Goal: Transaction & Acquisition: Purchase product/service

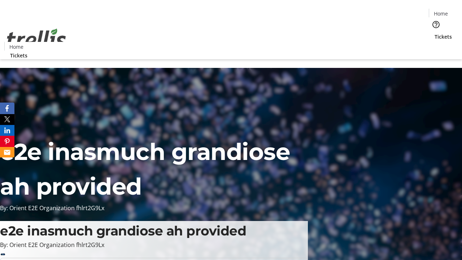
click at [434, 33] on span "Tickets" at bounding box center [442, 37] width 17 height 8
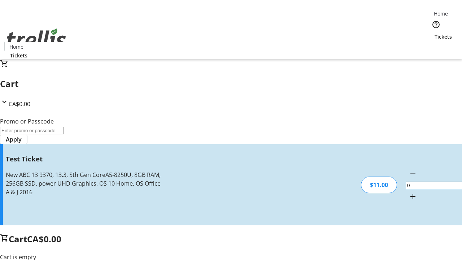
click at [408, 192] on mat-icon "Increment by one" at bounding box center [412, 196] width 9 height 9
type input "1"
type input "UNLOCK"
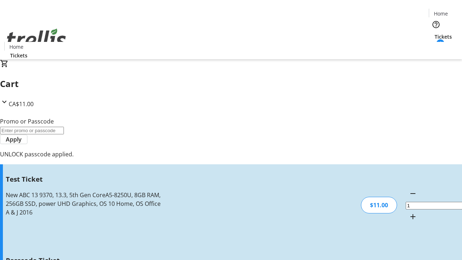
type input "5"
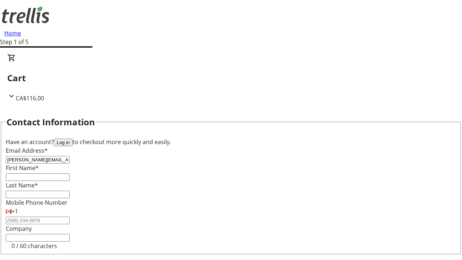
type input "[PERSON_NAME][EMAIL_ADDRESS][PERSON_NAME][DOMAIN_NAME]"
type input "[PERSON_NAME]"
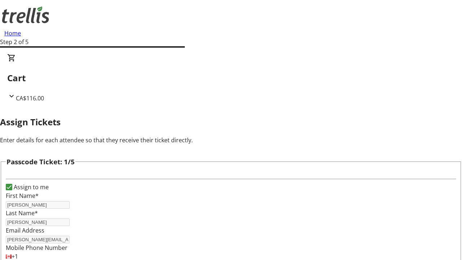
type input "[PERSON_NAME]"
type input "Blick"
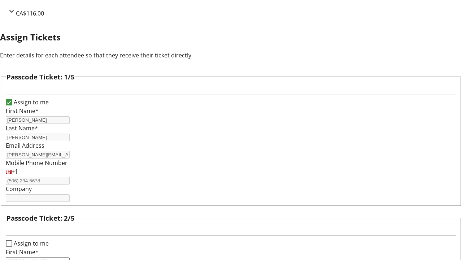
type input "[PERSON_NAME]"
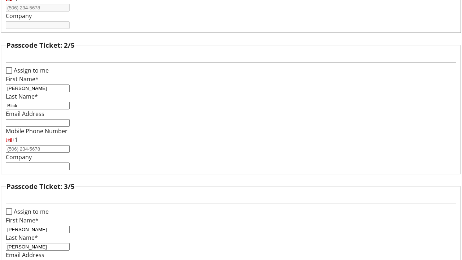
type input "[PERSON_NAME]"
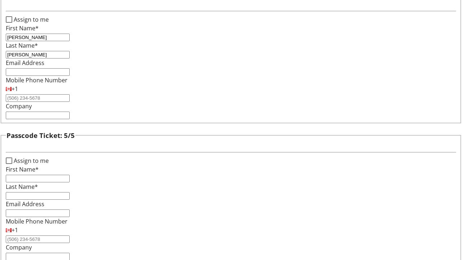
type input "[PERSON_NAME]"
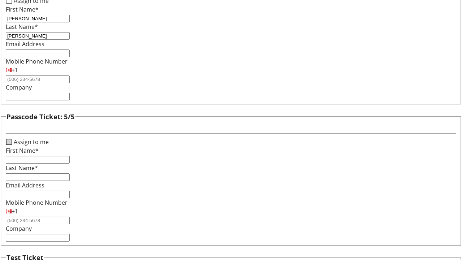
click at [12, 139] on input "Assign to me" at bounding box center [9, 142] width 6 height 6
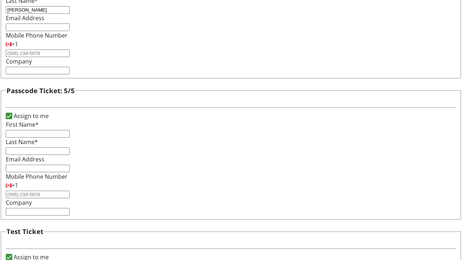
checkbox input "true"
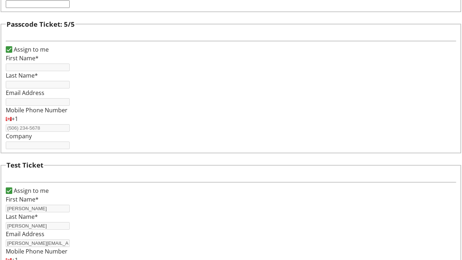
type input "[PERSON_NAME]"
type input "[PERSON_NAME][EMAIL_ADDRESS][PERSON_NAME][DOMAIN_NAME]"
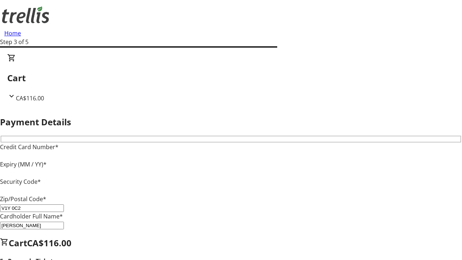
type input "V1Y 0C2"
